Goal: Task Accomplishment & Management: Manage account settings

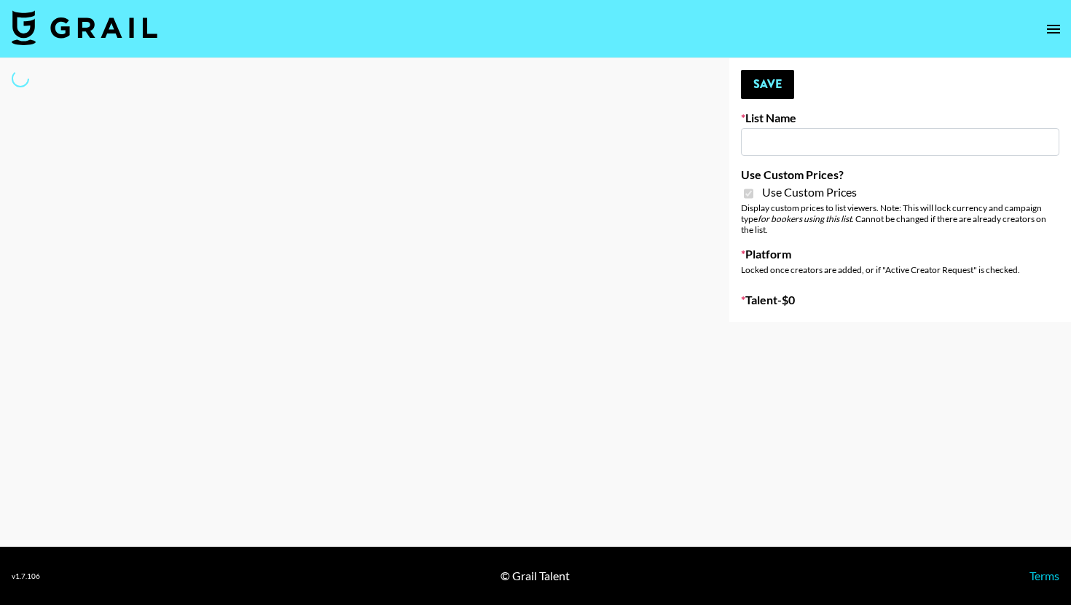
type input "[PERSON_NAME] AI"
checkbox input "true"
select select "Brand"
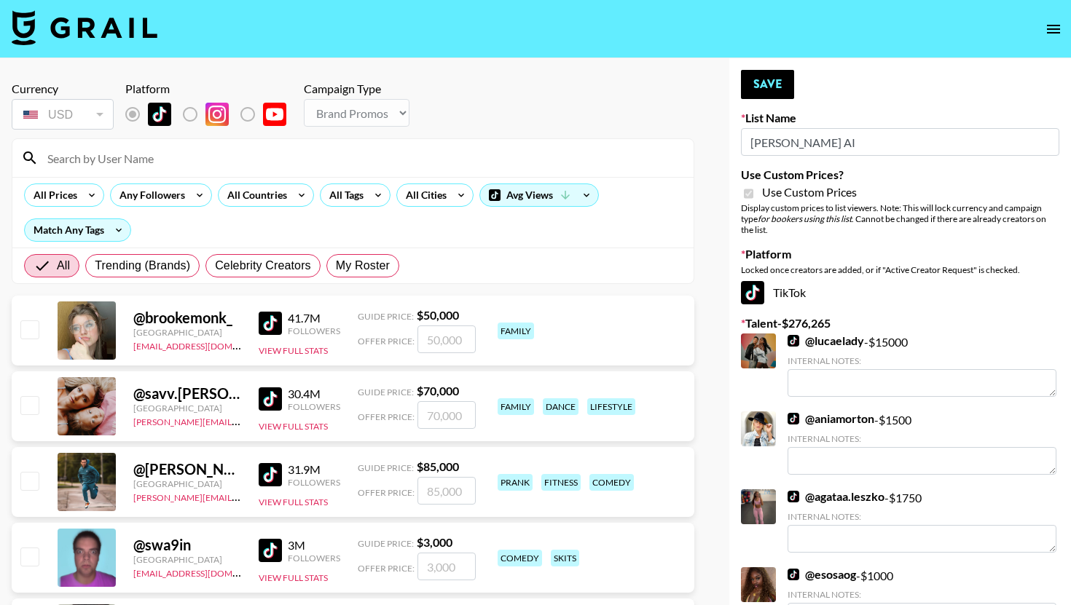
click at [382, 154] on input at bounding box center [362, 157] width 646 height 23
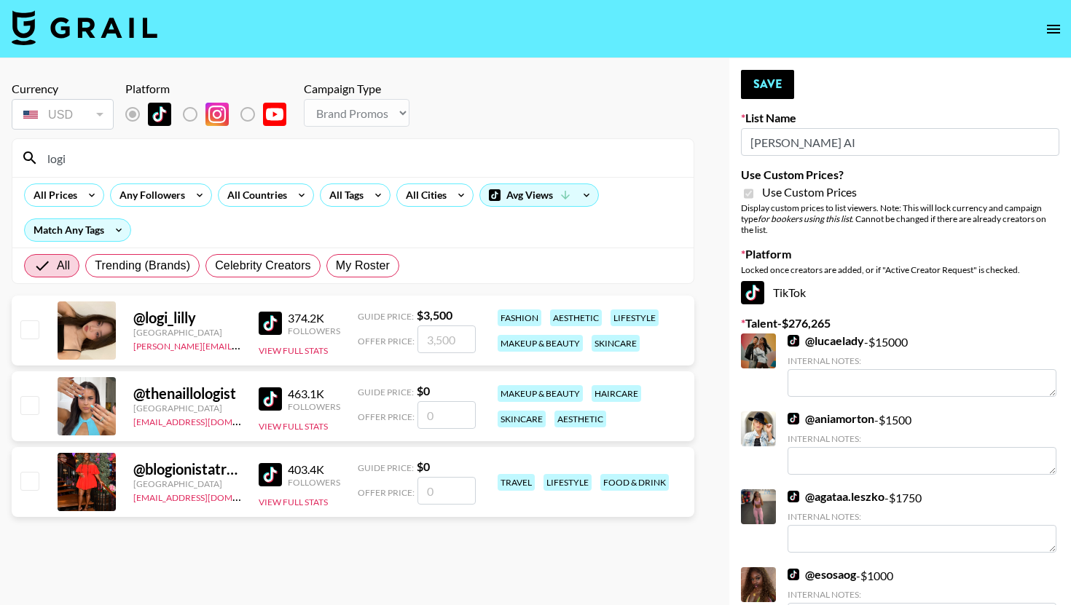
type input "logi"
click at [31, 326] on input "checkbox" at bounding box center [28, 329] width 17 height 17
checkbox input "true"
type input "3500"
click at [766, 88] on button "Save" at bounding box center [767, 84] width 53 height 29
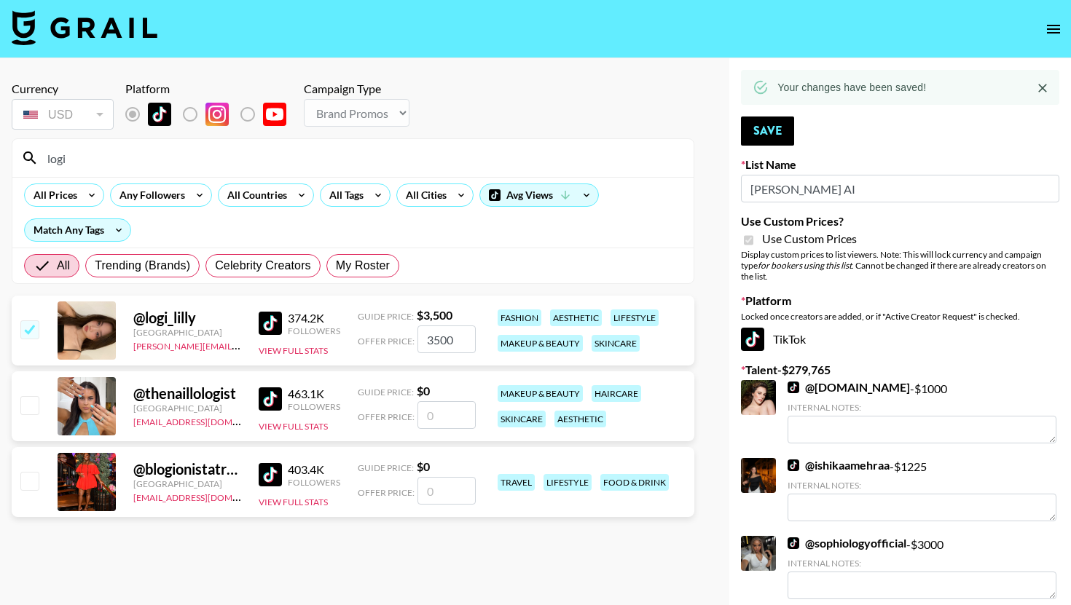
click at [412, 155] on input "logi" at bounding box center [362, 157] width 646 height 23
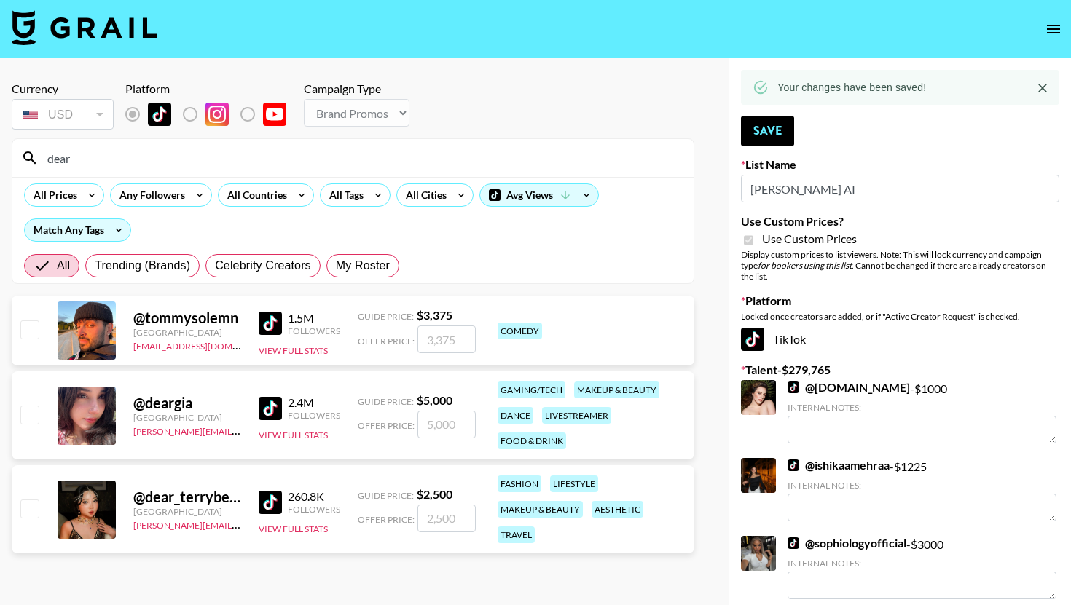
type input "dear"
click at [28, 514] on input "checkbox" at bounding box center [28, 508] width 17 height 17
checkbox input "true"
type input "2500"
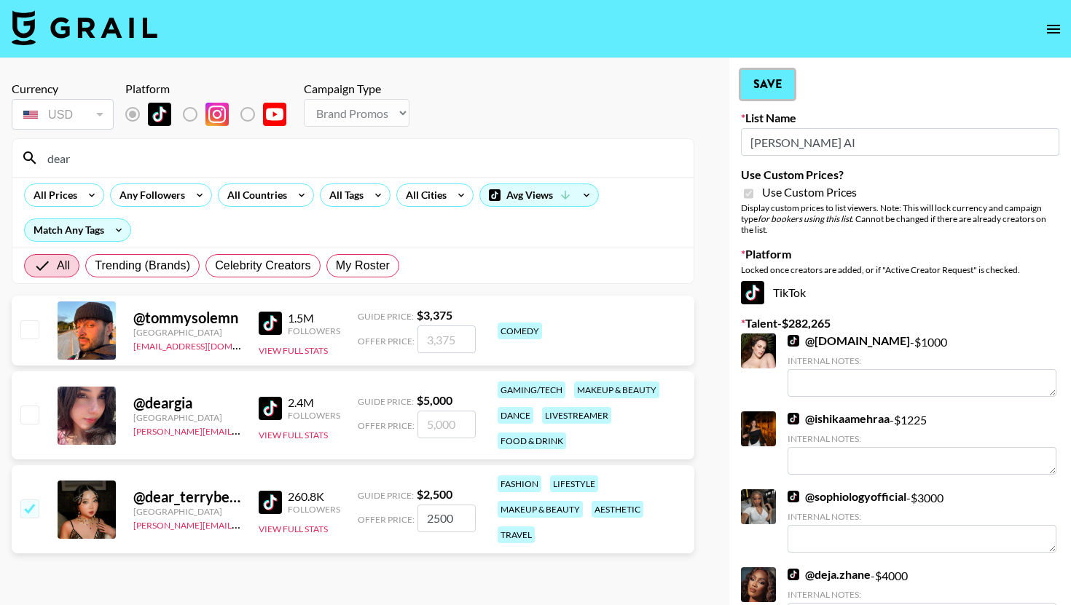
click at [771, 94] on button "Save" at bounding box center [767, 84] width 53 height 29
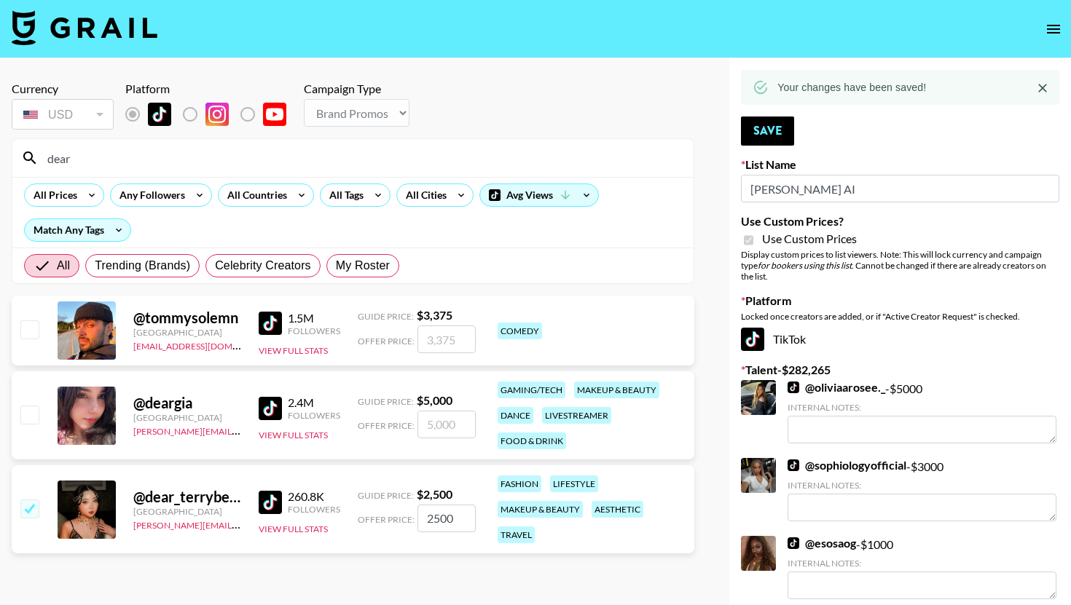
click at [376, 160] on input "dear" at bounding box center [362, 157] width 646 height 23
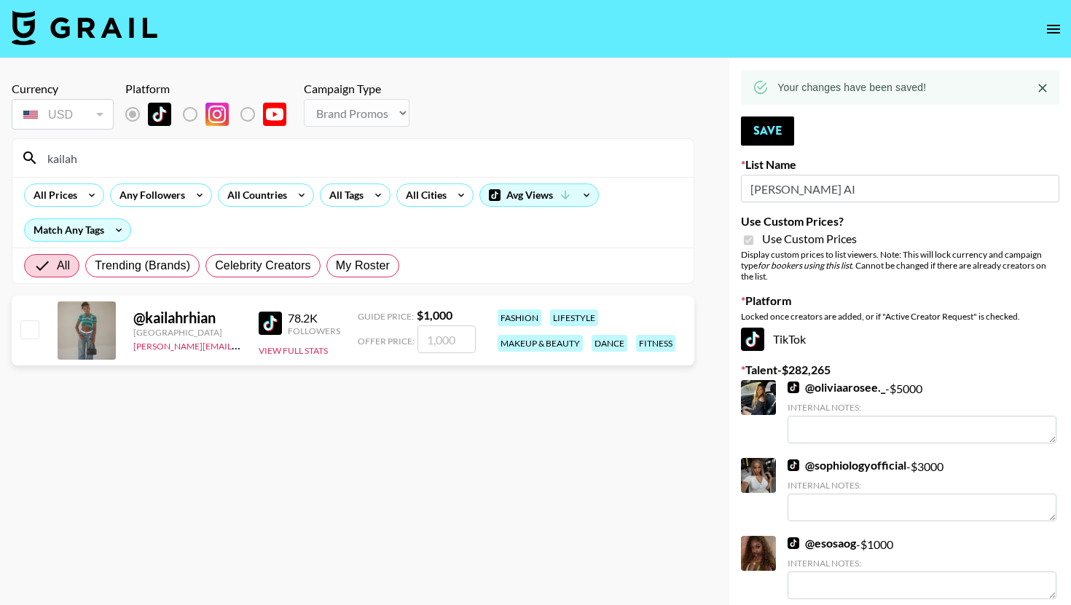
type input "kailah"
click at [34, 324] on input "checkbox" at bounding box center [28, 329] width 17 height 17
checkbox input "true"
type input "1000"
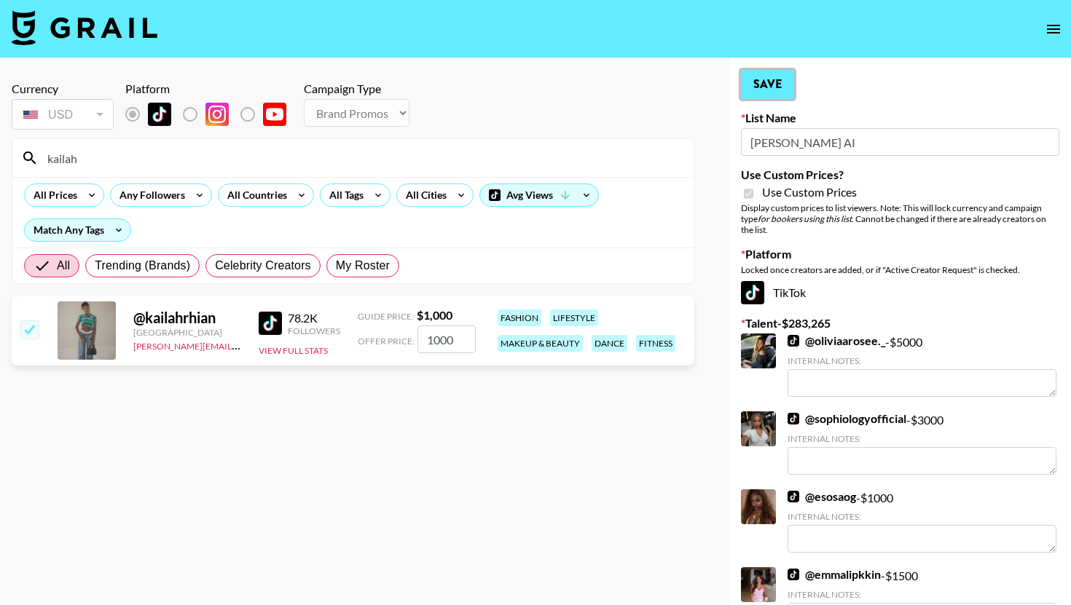
click at [760, 95] on button "Save" at bounding box center [767, 84] width 53 height 29
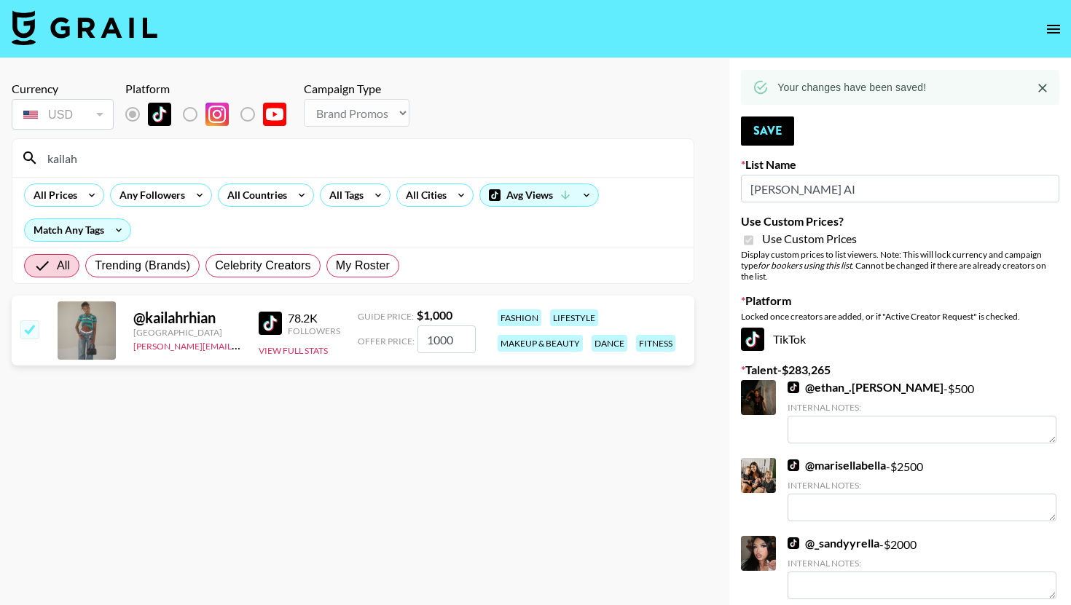
click at [523, 146] on div "kailah" at bounding box center [352, 158] width 681 height 38
click at [518, 160] on input "kailah" at bounding box center [362, 157] width 646 height 23
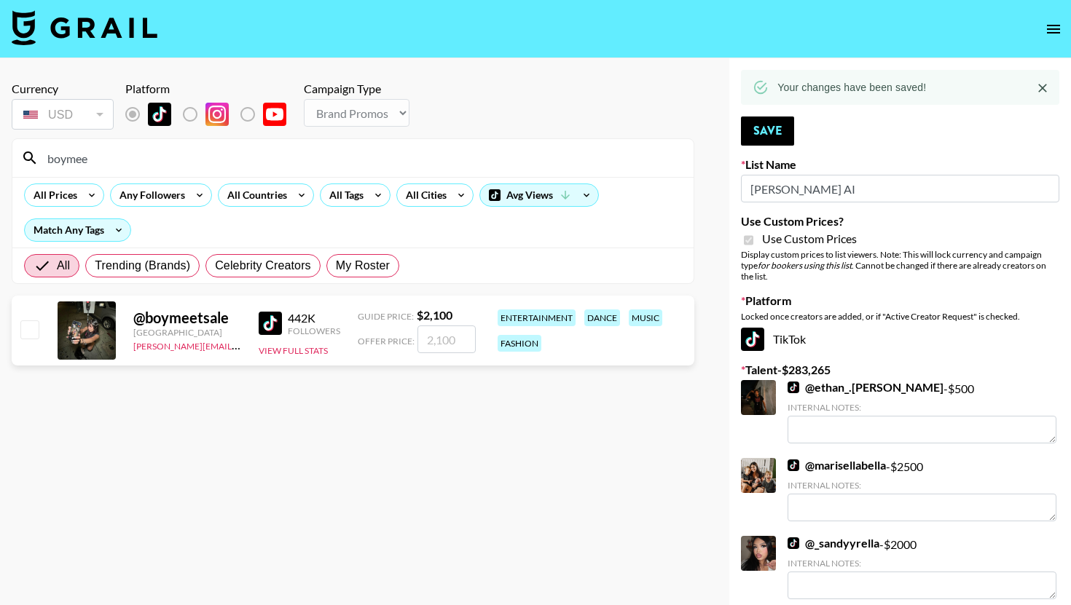
type input "boymee"
click at [37, 323] on input "checkbox" at bounding box center [28, 329] width 17 height 17
checkbox input "true"
type input "2100"
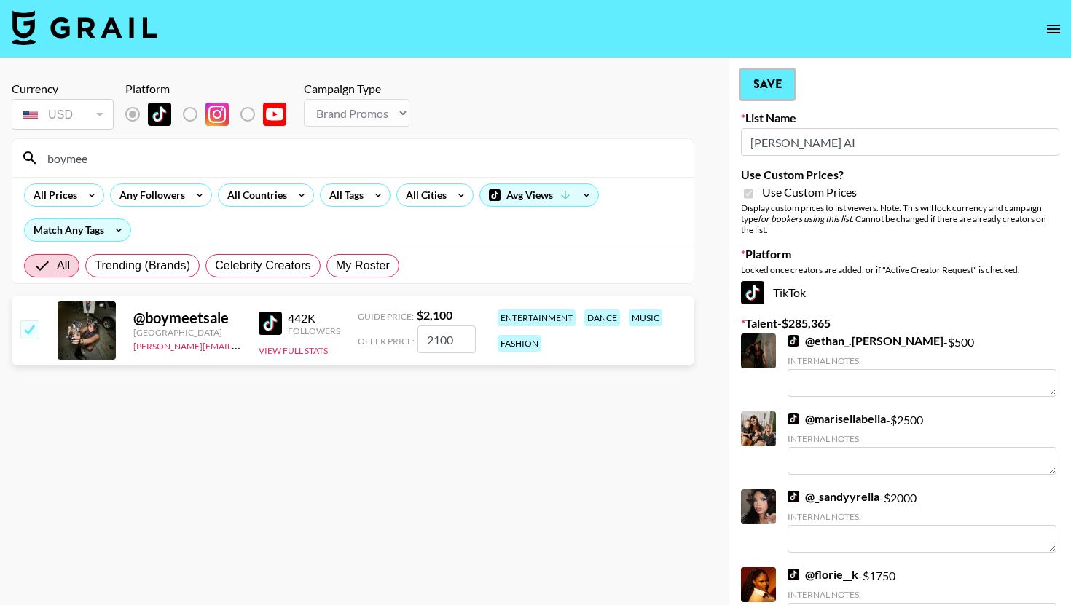
click at [780, 71] on button "Save" at bounding box center [767, 84] width 53 height 29
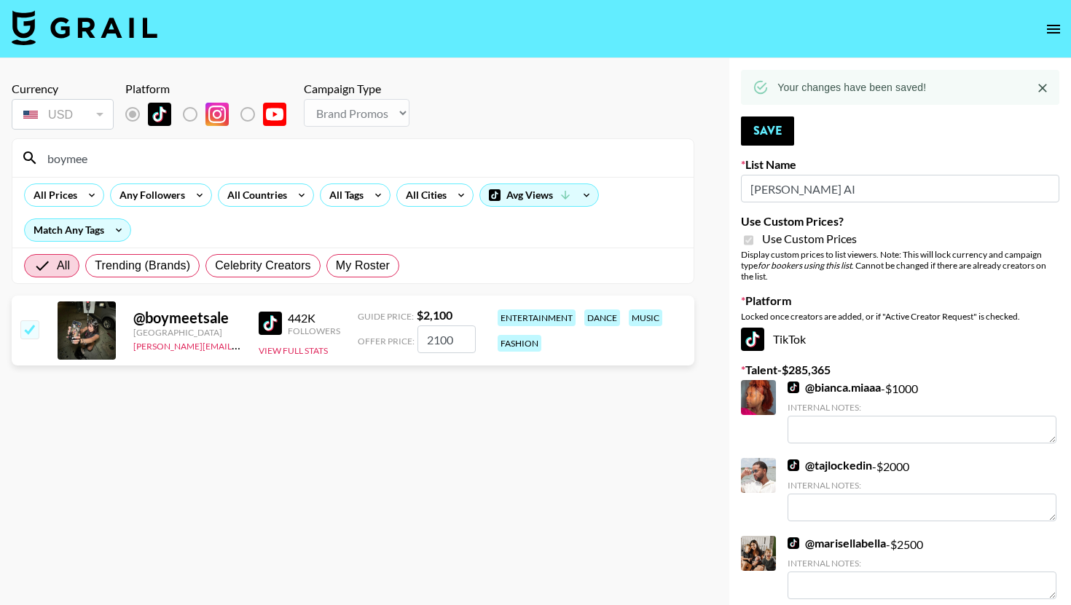
click at [399, 162] on input "boymee" at bounding box center [362, 157] width 646 height 23
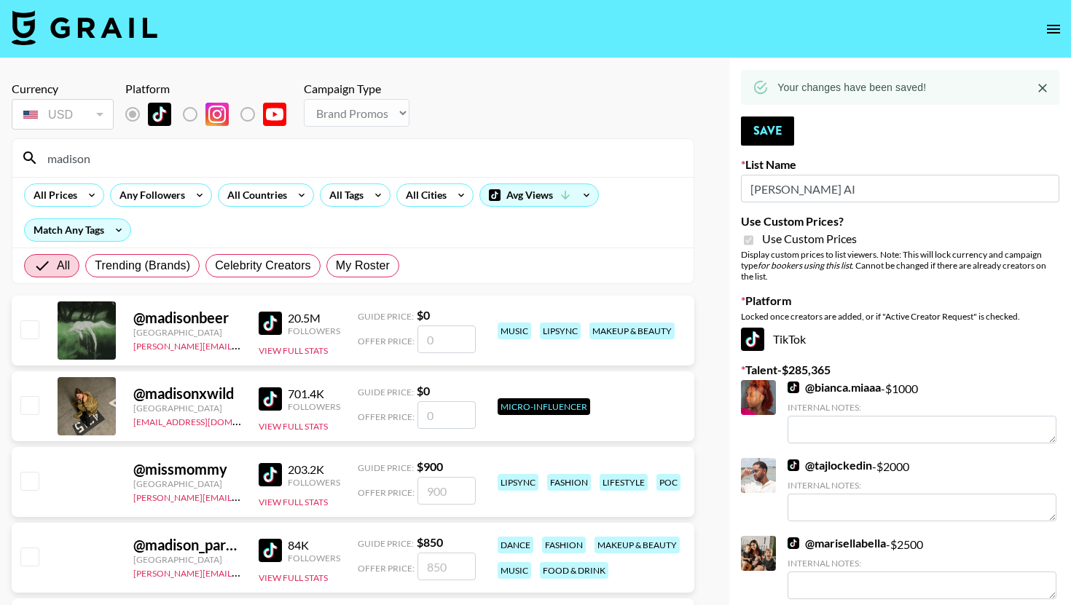
type input "madison"
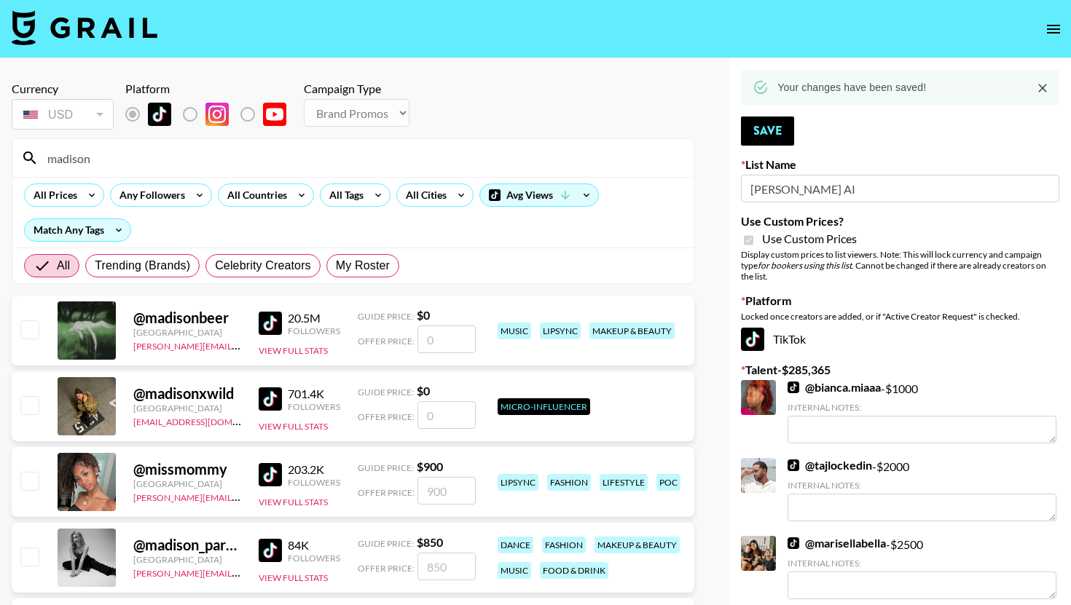
click at [28, 554] on input "checkbox" at bounding box center [28, 556] width 17 height 17
checkbox input "true"
type input "850"
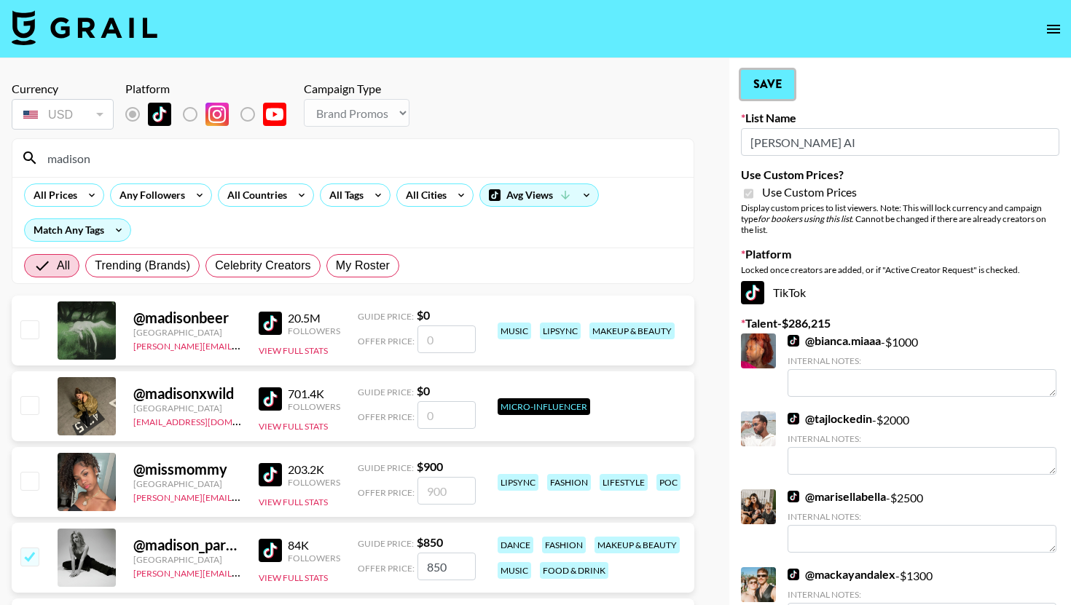
click at [773, 90] on button "Save" at bounding box center [767, 84] width 53 height 29
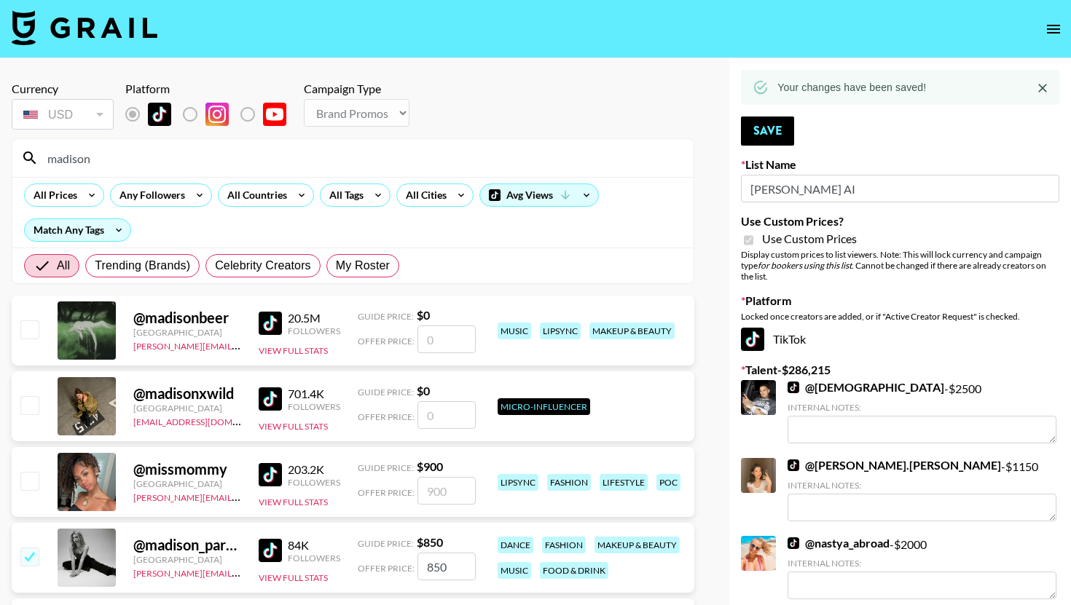
click at [265, 155] on input "madison" at bounding box center [362, 157] width 646 height 23
